Goal: Task Accomplishment & Management: Use online tool/utility

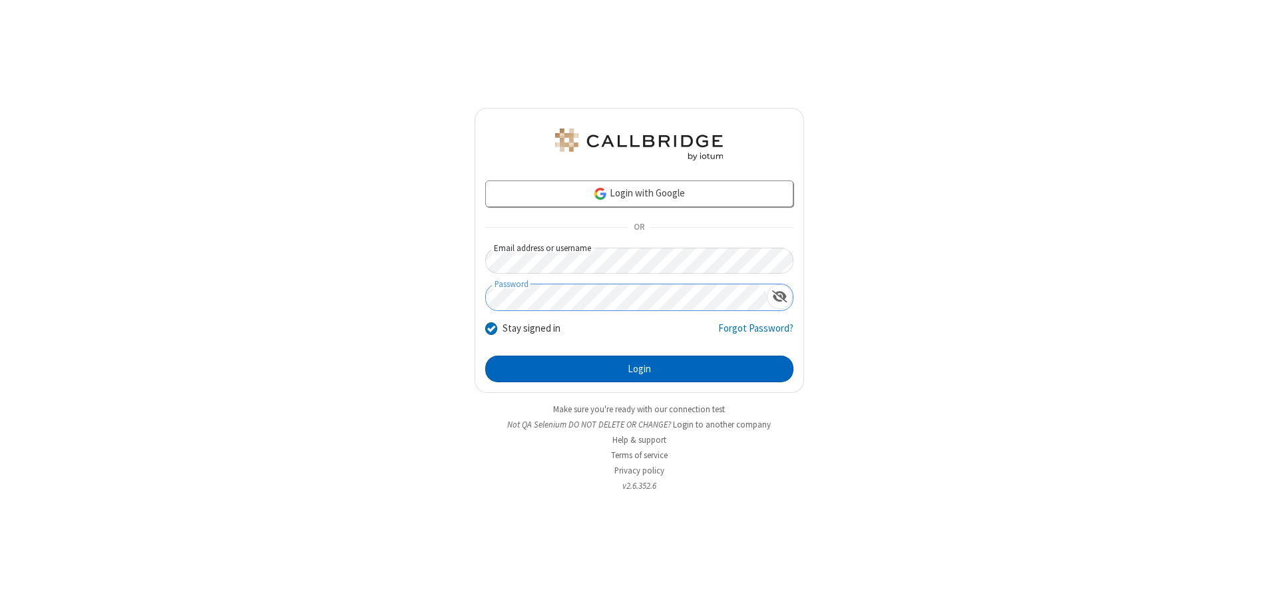
click at [639, 369] on button "Login" at bounding box center [639, 368] width 308 height 27
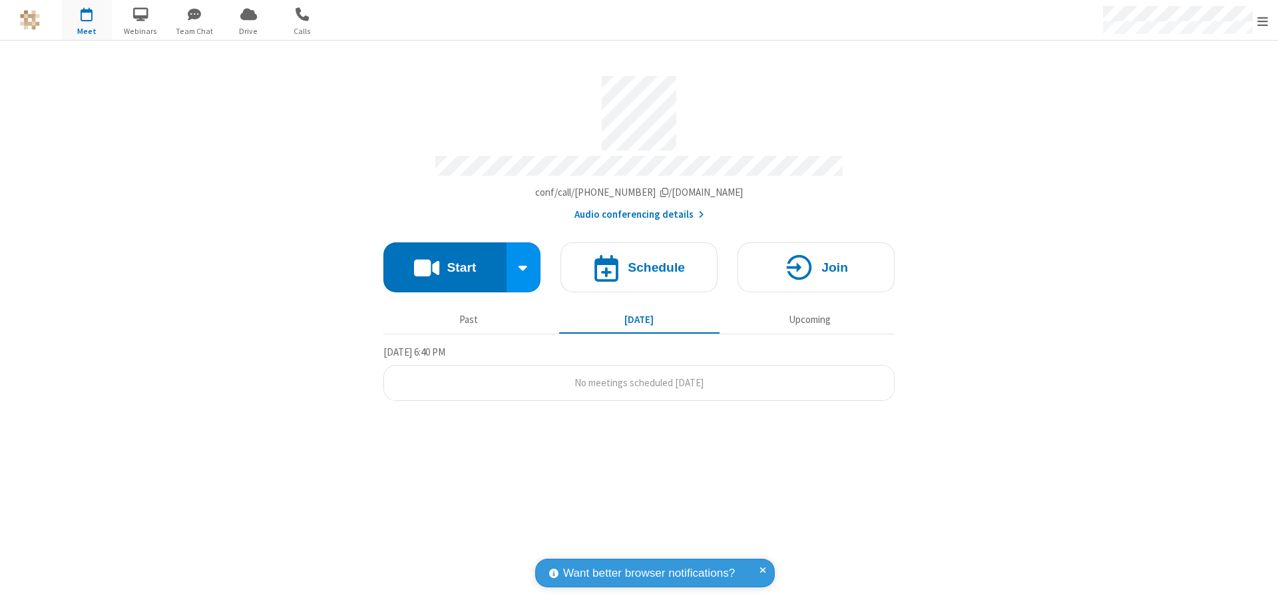
click at [444, 261] on button "Start" at bounding box center [444, 267] width 123 height 50
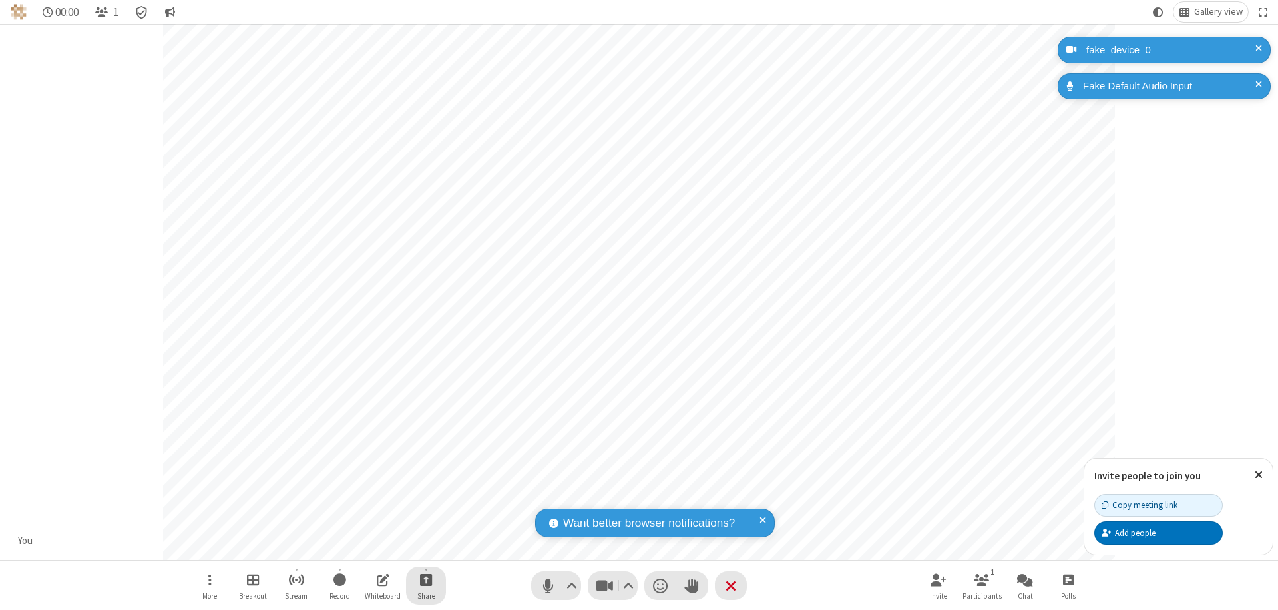
click at [426, 579] on span "Start sharing" at bounding box center [426, 579] width 13 height 17
click at [372, 547] on span "Share my screen" at bounding box center [372, 547] width 15 height 11
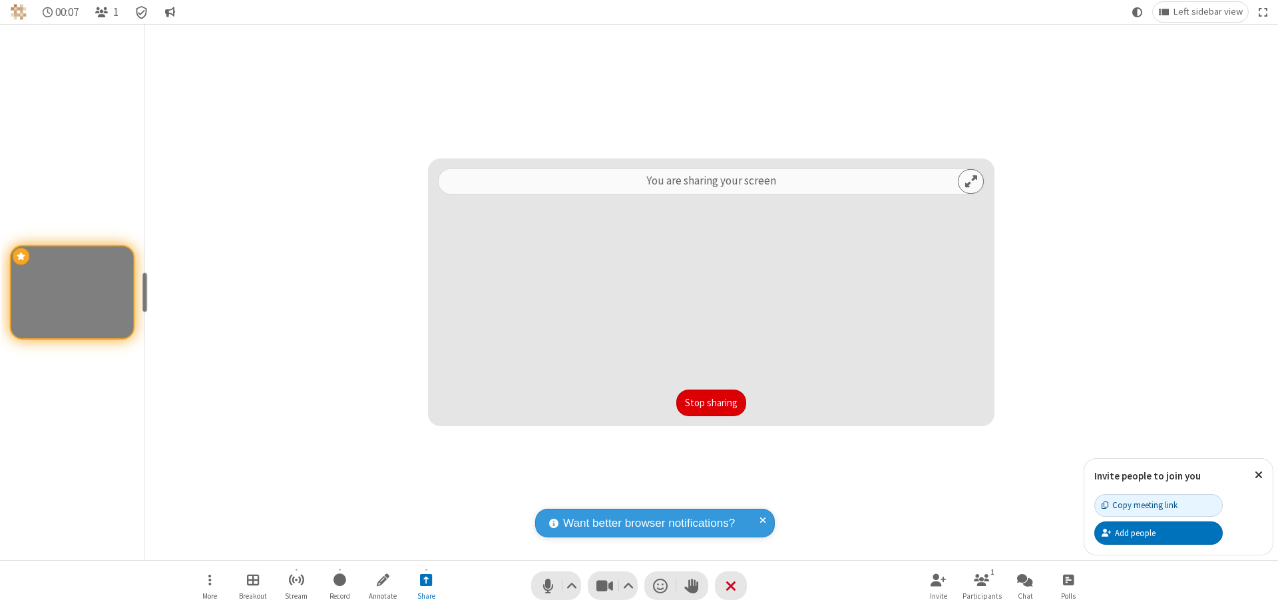
click at [711, 403] on button "Stop sharing" at bounding box center [711, 402] width 70 height 27
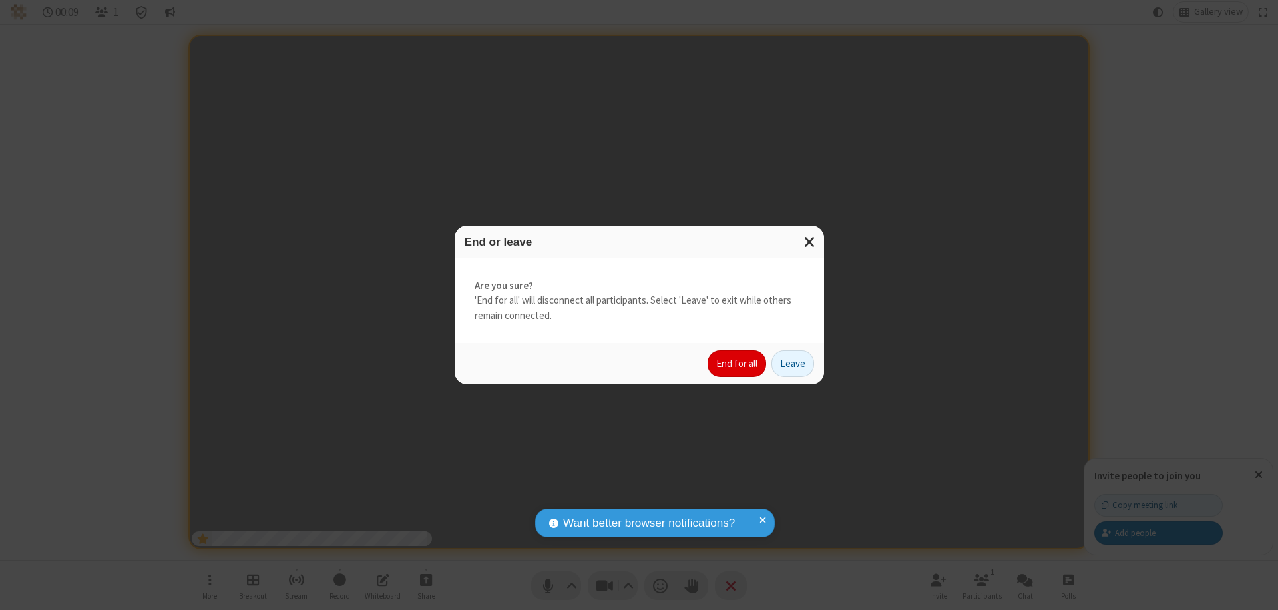
click at [737, 363] on button "End for all" at bounding box center [736, 363] width 59 height 27
